Goal: Information Seeking & Learning: Find specific fact

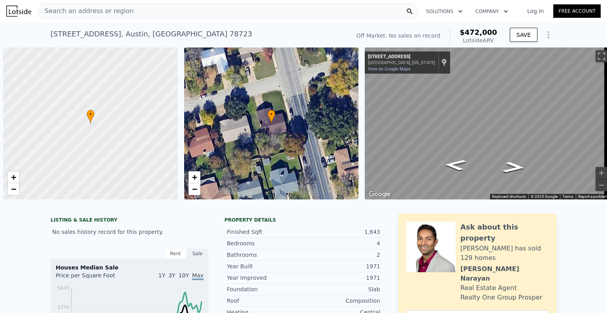
scroll to position [0, 3]
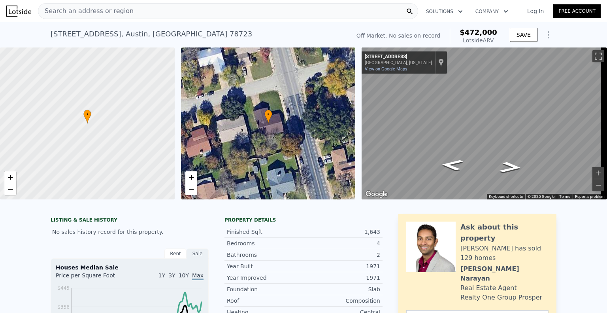
click at [116, 8] on span "Search an address or region" at bounding box center [85, 10] width 95 height 9
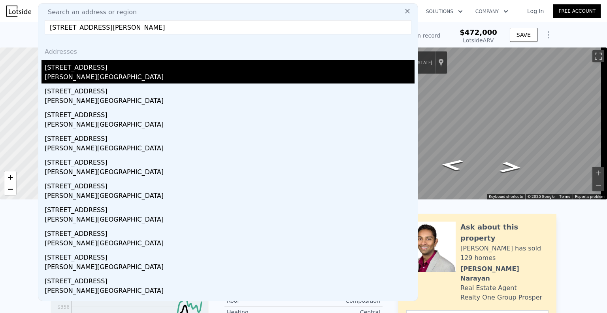
type input "[STREET_ADDRESS][PERSON_NAME]"
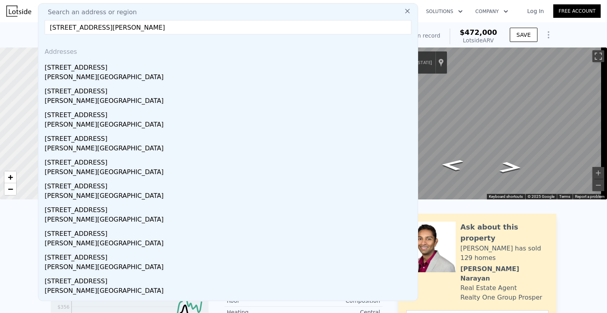
click at [115, 76] on div "[PERSON_NAME][GEOGRAPHIC_DATA]" at bounding box center [230, 77] width 370 height 11
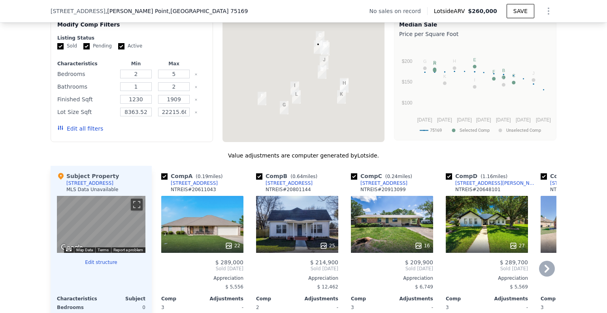
scroll to position [709, 0]
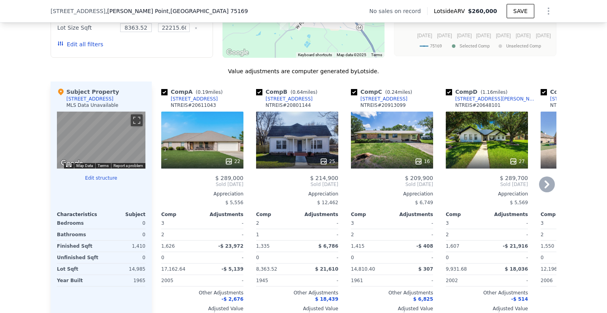
click at [545, 188] on icon at bounding box center [547, 184] width 5 height 8
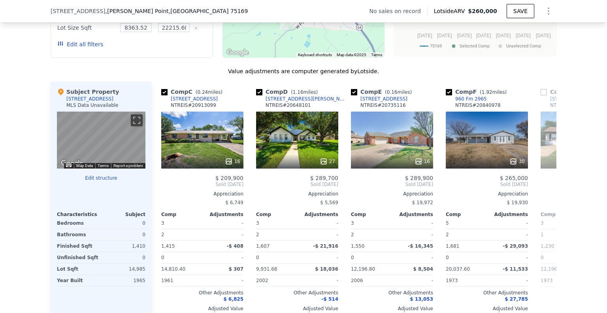
scroll to position [551, 0]
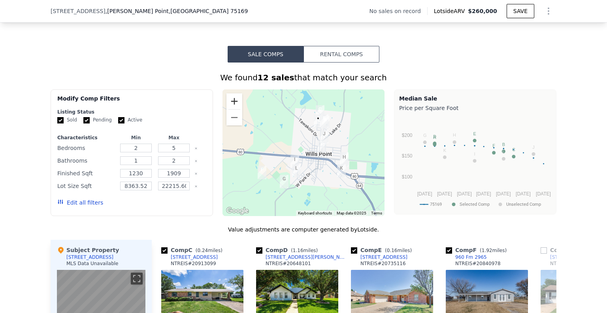
click at [234, 102] on button "Zoom in" at bounding box center [235, 101] width 16 height 16
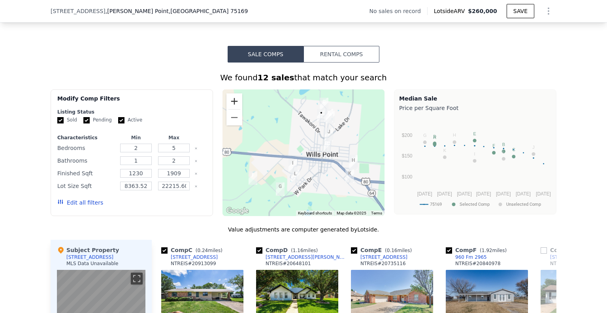
click at [231, 104] on button "Zoom in" at bounding box center [235, 101] width 16 height 16
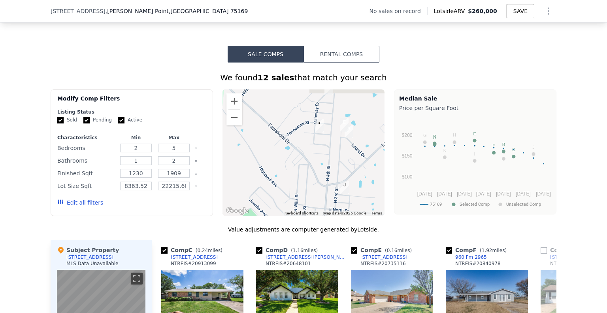
drag, startPoint x: 286, startPoint y: 132, endPoint x: 254, endPoint y: 193, distance: 68.7
click at [253, 193] on div at bounding box center [304, 152] width 163 height 127
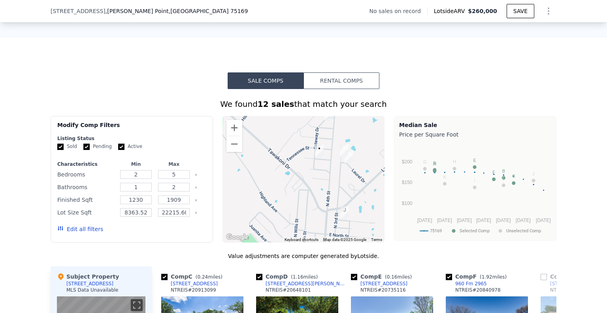
scroll to position [511, 0]
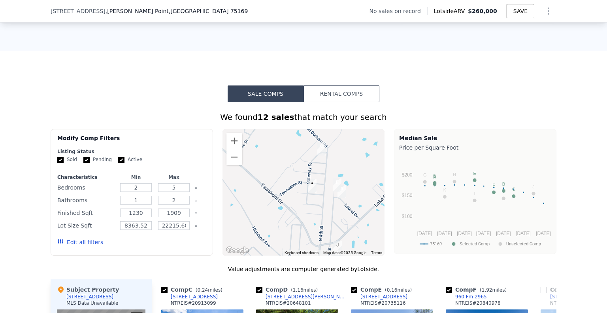
drag, startPoint x: 302, startPoint y: 184, endPoint x: 315, endPoint y: 250, distance: 67.7
click at [295, 205] on div at bounding box center [304, 192] width 163 height 127
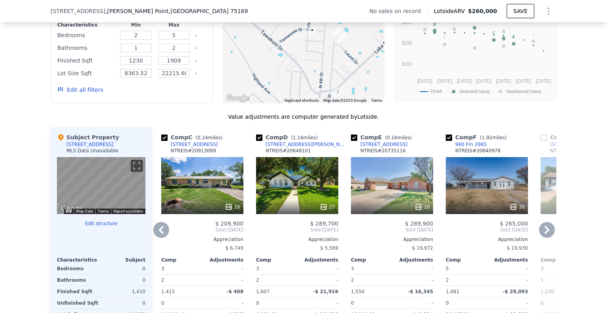
scroll to position [669, 0]
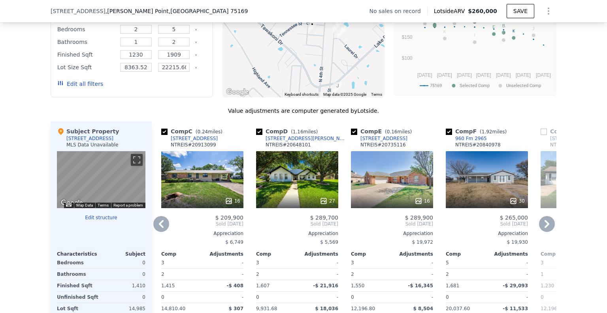
click at [206, 183] on div "16" at bounding box center [202, 179] width 82 height 57
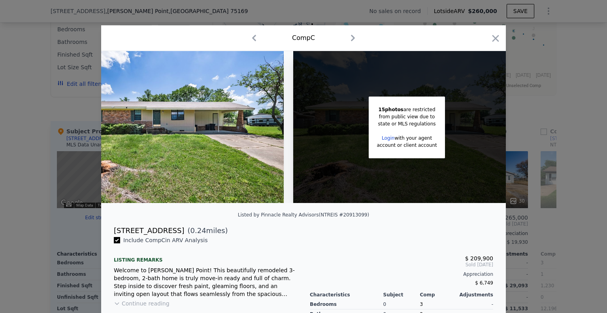
scroll to position [0, 46]
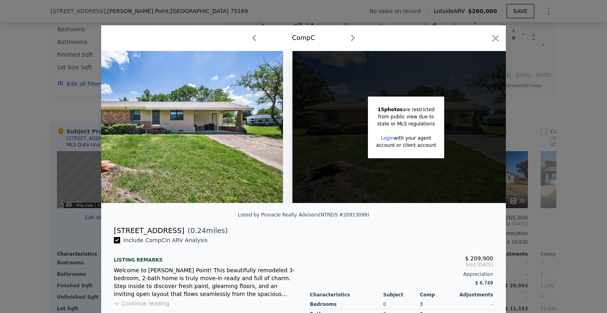
click at [490, 37] on icon "button" at bounding box center [495, 38] width 11 height 11
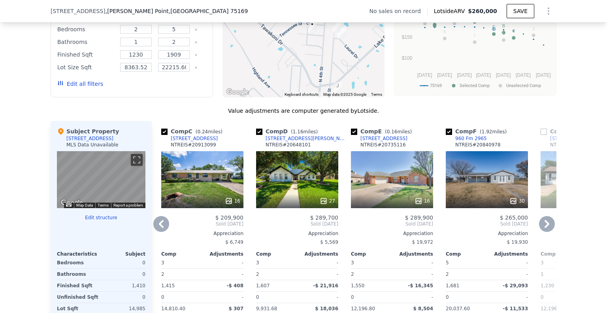
click at [159, 228] on icon at bounding box center [161, 224] width 5 height 8
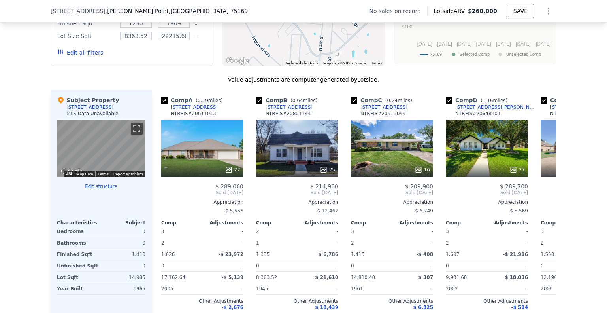
scroll to position [709, 0]
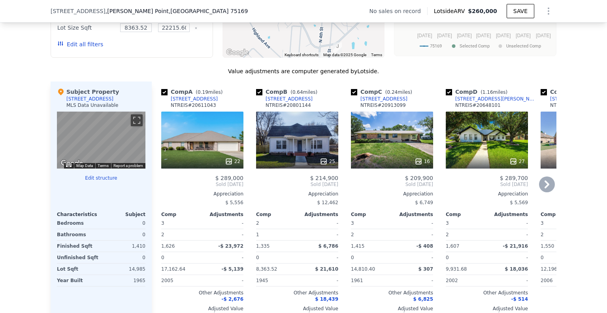
click at [545, 187] on icon at bounding box center [547, 184] width 16 height 16
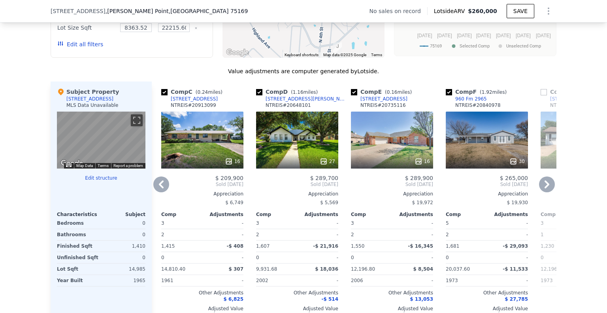
click at [550, 187] on icon at bounding box center [547, 184] width 16 height 16
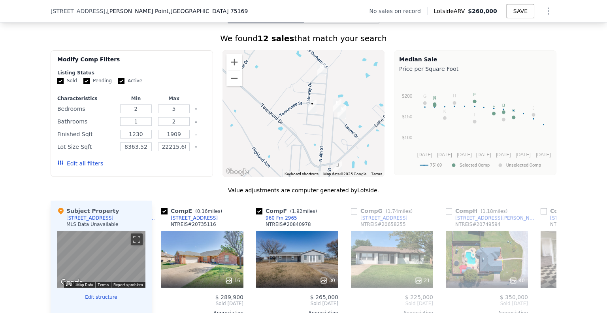
scroll to position [669, 0]
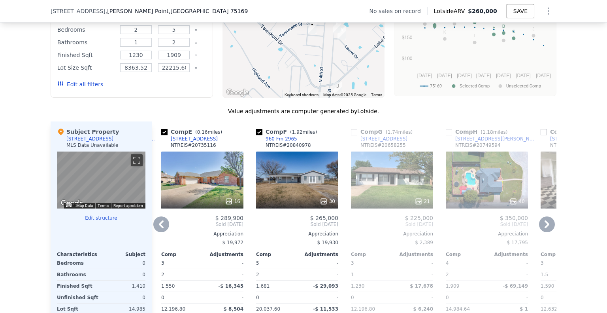
click at [157, 228] on icon at bounding box center [161, 224] width 16 height 16
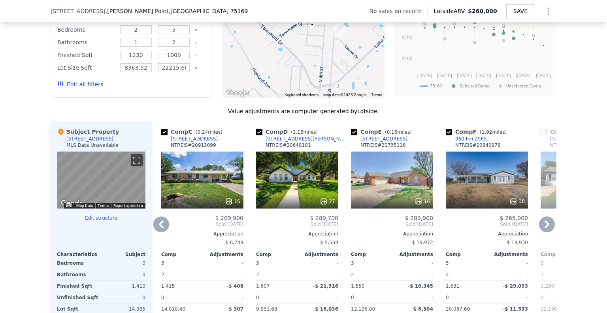
click at [157, 228] on icon at bounding box center [161, 224] width 16 height 16
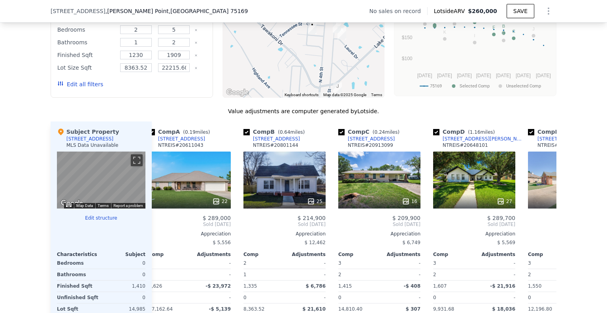
scroll to position [0, 0]
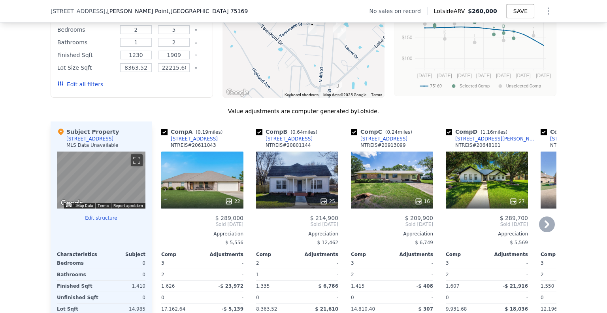
click at [374, 179] on div "16" at bounding box center [392, 179] width 82 height 57
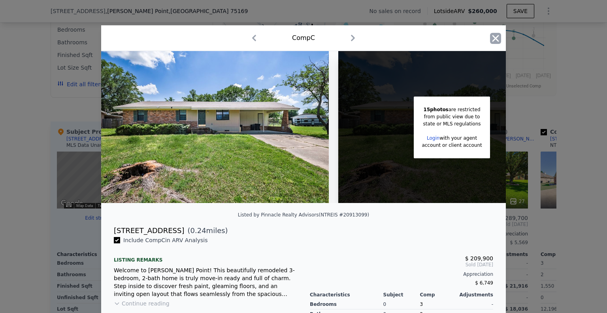
click at [493, 39] on icon "button" at bounding box center [496, 38] width 7 height 7
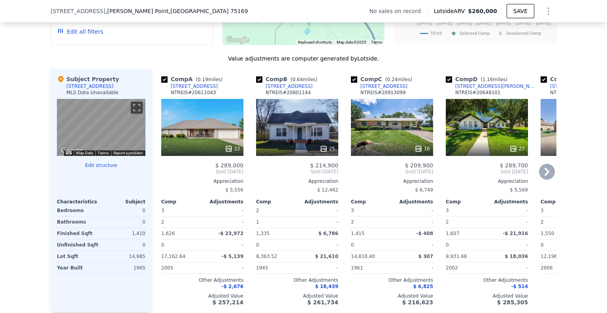
scroll to position [748, 0]
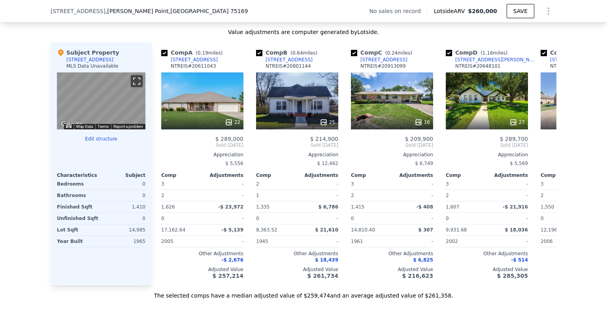
drag, startPoint x: 137, startPoint y: 87, endPoint x: 137, endPoint y: 134, distance: 47.9
click at [137, 87] on button "Toggle fullscreen view" at bounding box center [137, 81] width 12 height 12
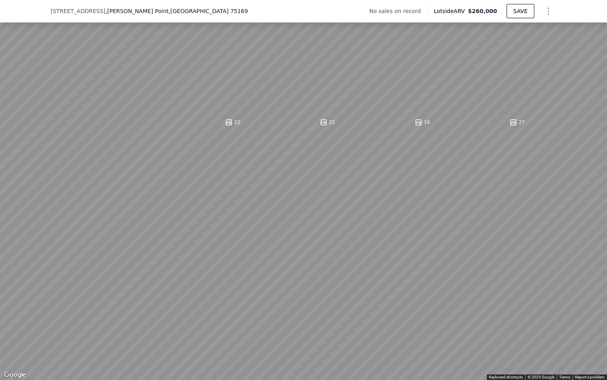
click at [596, 9] on button "Toggle fullscreen view" at bounding box center [599, 9] width 12 height 12
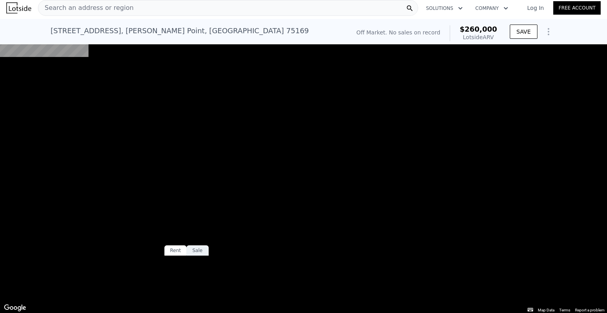
scroll to position [0, 0]
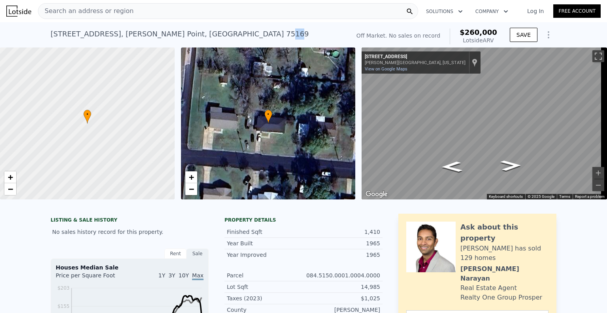
drag, startPoint x: 165, startPoint y: 32, endPoint x: 134, endPoint y: 33, distance: 30.1
click at [155, 36] on div "[STREET_ADDRESS][PERSON_NAME]" at bounding box center [180, 33] width 259 height 11
click at [42, 31] on div "[STREET_ADDRESS][PERSON_NAME] No sales on record (~ARV $260k ) Off Market. No s…" at bounding box center [303, 34] width 607 height 25
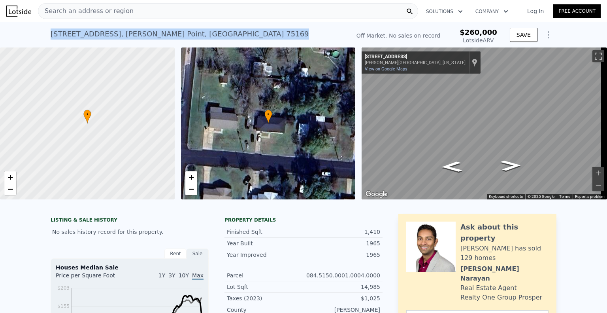
drag, startPoint x: 47, startPoint y: 35, endPoint x: 167, endPoint y: 32, distance: 120.7
click at [167, 32] on div "[STREET_ADDRESS][PERSON_NAME] No sales on record (~ARV $260k ) Off Market. No s…" at bounding box center [303, 34] width 607 height 25
copy div "[STREET_ADDRESS][PERSON_NAME]"
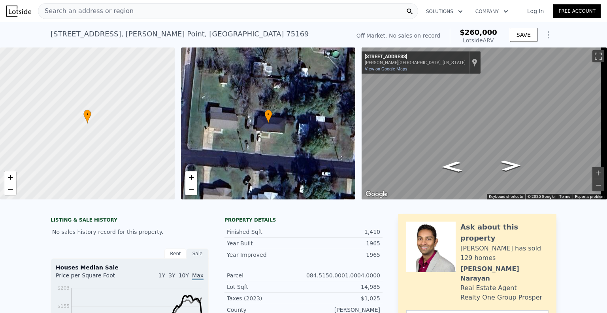
click at [105, 8] on span "Search an address or region" at bounding box center [85, 10] width 95 height 9
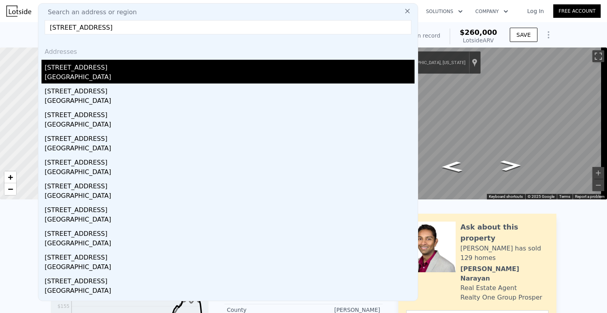
type input "[STREET_ADDRESS]"
click at [92, 67] on div "[STREET_ADDRESS]" at bounding box center [230, 66] width 370 height 13
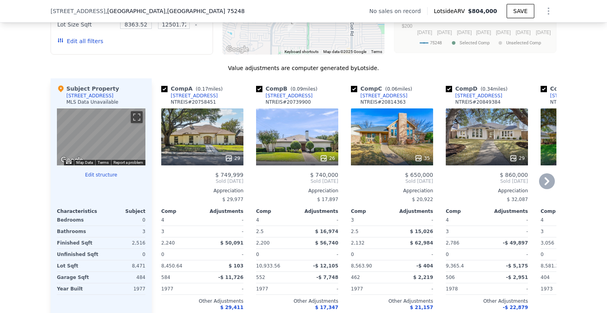
scroll to position [669, 0]
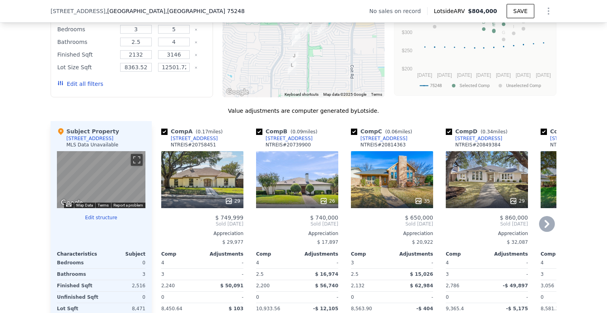
click at [545, 228] on icon at bounding box center [547, 224] width 5 height 8
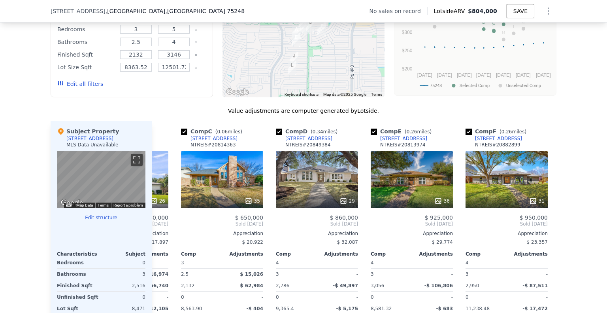
scroll to position [0, 190]
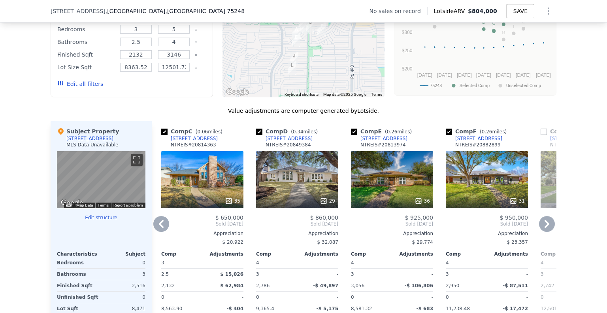
click at [545, 228] on icon at bounding box center [547, 224] width 5 height 8
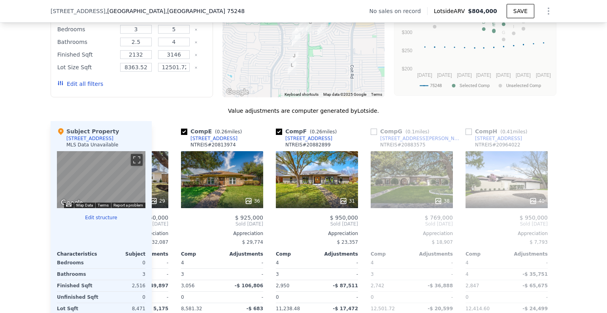
scroll to position [0, 380]
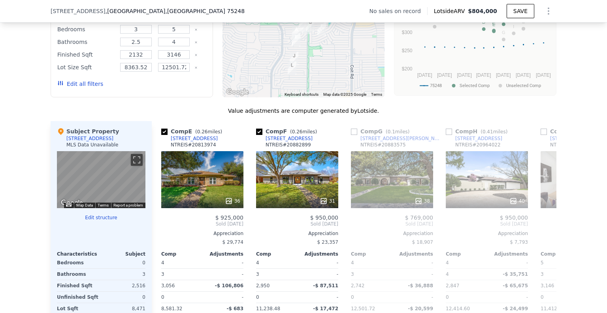
click at [544, 228] on div "Comp A ( 0.17 miles) [STREET_ADDRESS] 20758451 29 $ 749,999 Sold [DATE] Appreci…" at bounding box center [354, 248] width 405 height 254
click at [159, 228] on icon at bounding box center [161, 224] width 5 height 8
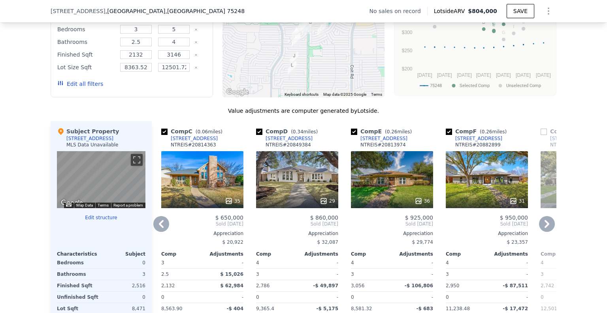
click at [159, 228] on icon at bounding box center [161, 224] width 5 height 8
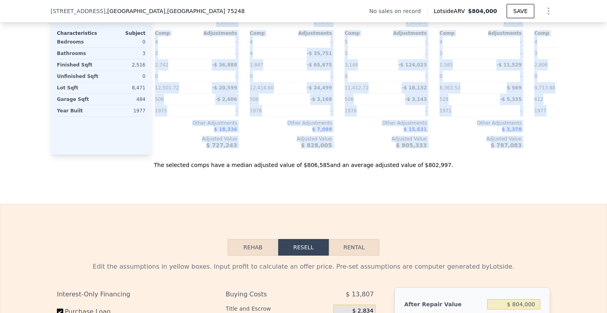
scroll to position [0, 753]
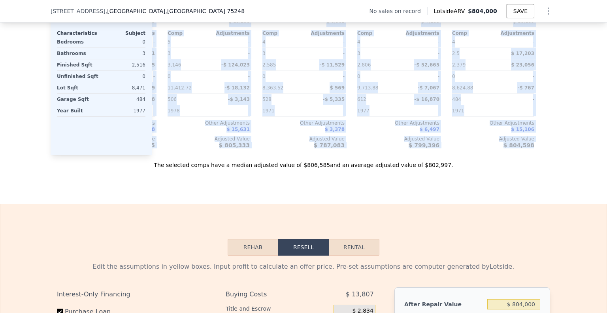
drag, startPoint x: 152, startPoint y: 135, endPoint x: 575, endPoint y: 159, distance: 423.1
copy div "Lore I ( 1.00 dolor) 0749 Sitame Consec Ad ELITSE # 97773527 55 $ 037,593 Doei …"
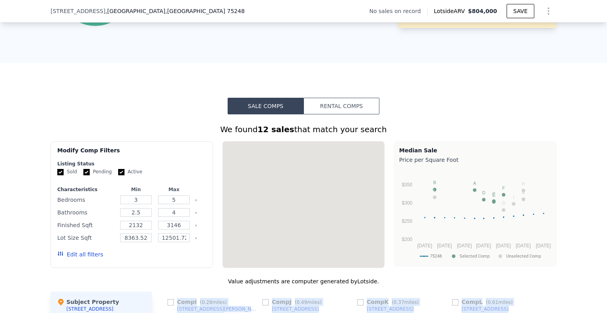
scroll to position [455, 0]
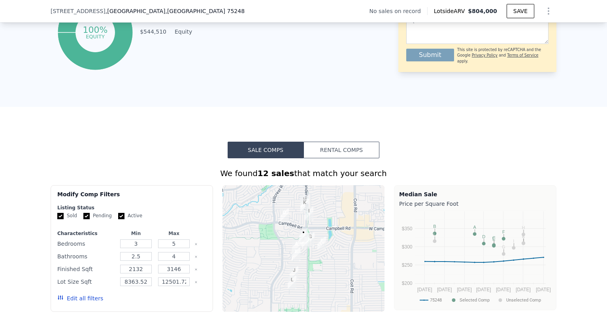
click at [335, 155] on button "Rental Comps" at bounding box center [342, 150] width 76 height 17
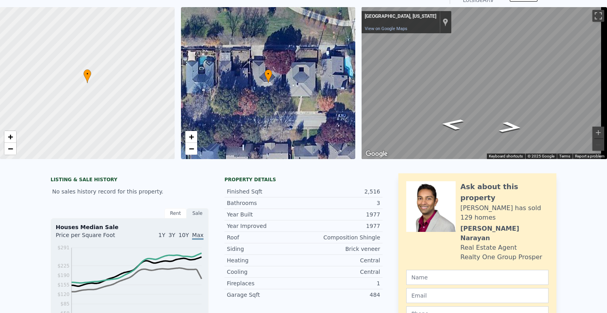
scroll to position [0, 0]
